Goal: Answer question/provide support: Share knowledge or assist other users

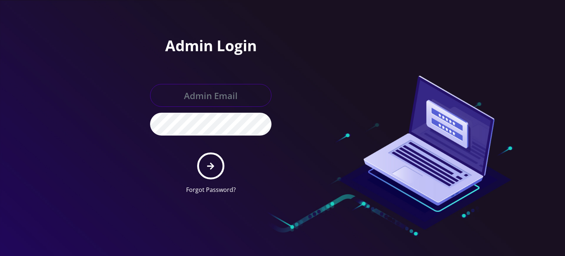
type input "allchoiceconnect@britewireless.com"
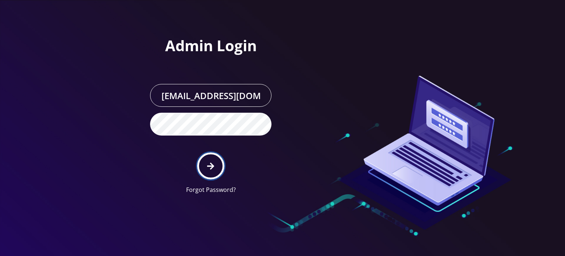
click at [210, 173] on button "submit" at bounding box center [210, 165] width 27 height 27
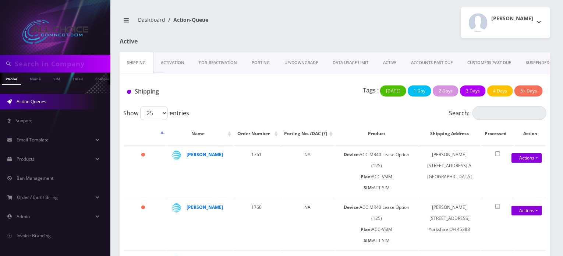
click at [50, 67] on input "text" at bounding box center [62, 64] width 94 height 14
paste input "[PERSON_NAME]"
type input "[PERSON_NAME]"
click at [34, 77] on link "Name" at bounding box center [35, 78] width 18 height 12
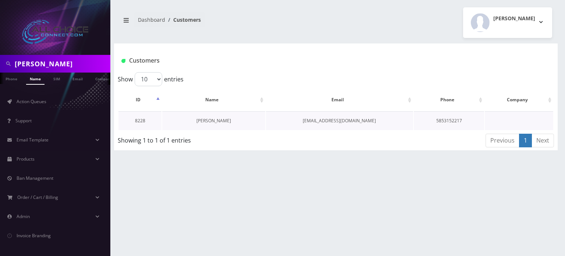
click at [221, 118] on link "[PERSON_NAME]" at bounding box center [213, 120] width 35 height 6
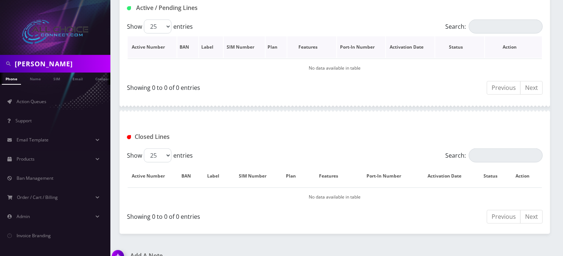
scroll to position [37, 0]
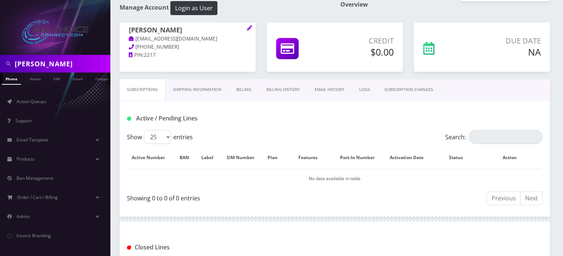
click at [276, 88] on link "Billing History" at bounding box center [283, 89] width 48 height 21
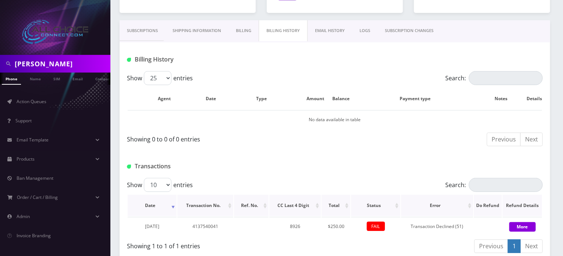
scroll to position [137, 0]
